Goal: Navigation & Orientation: Find specific page/section

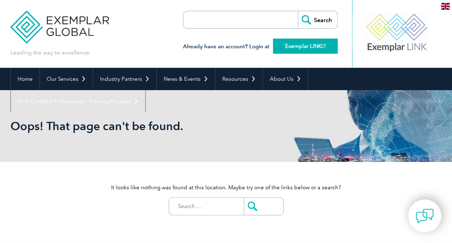
click at [299, 47] on link "Exemplar LINK" at bounding box center [305, 46] width 65 height 15
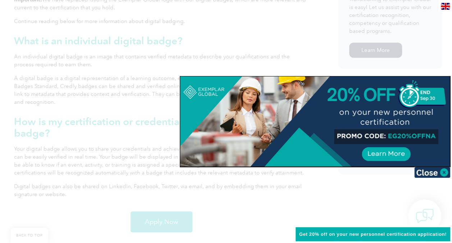
scroll to position [432, 0]
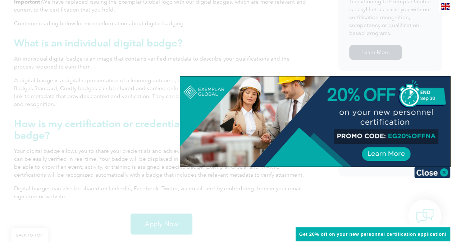
click at [434, 43] on div at bounding box center [226, 121] width 452 height 243
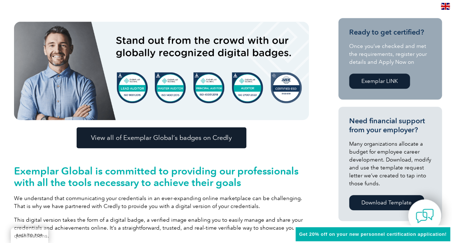
scroll to position [169, 0]
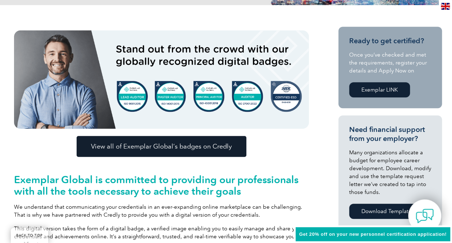
click at [189, 146] on span "View all of Exemplar Global’s badges on Credly" at bounding box center [161, 146] width 141 height 6
